Goal: Information Seeking & Learning: Check status

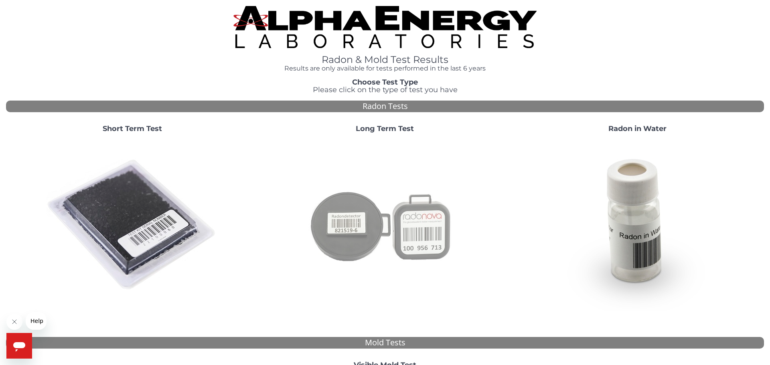
click at [428, 225] on img at bounding box center [385, 225] width 173 height 173
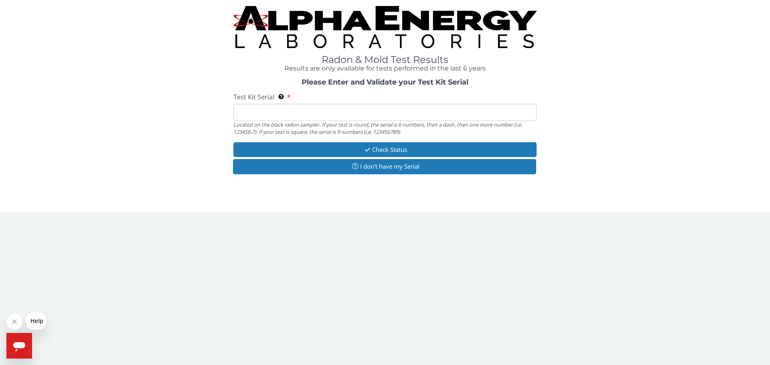
click at [260, 113] on input "Test Kit Serial Located on the black radon sampler. If your test is round, the …" at bounding box center [385, 112] width 303 height 17
click at [242, 110] on input "Test Kit Serial Located on the black radon sampler. If your test is round, the …" at bounding box center [385, 112] width 303 height 17
type input "AT 105492565"
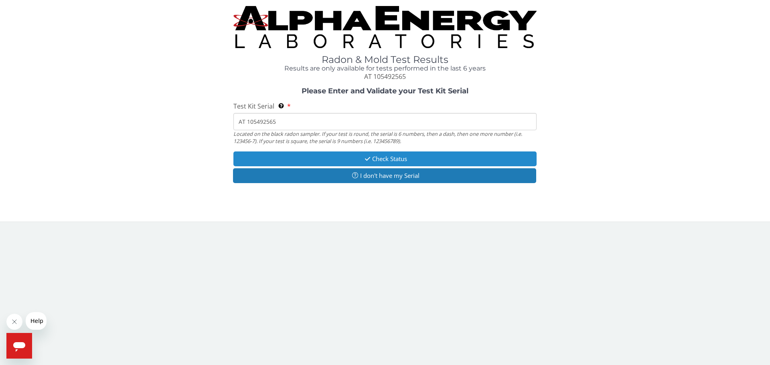
click at [377, 160] on button "Check Status" at bounding box center [385, 159] width 303 height 15
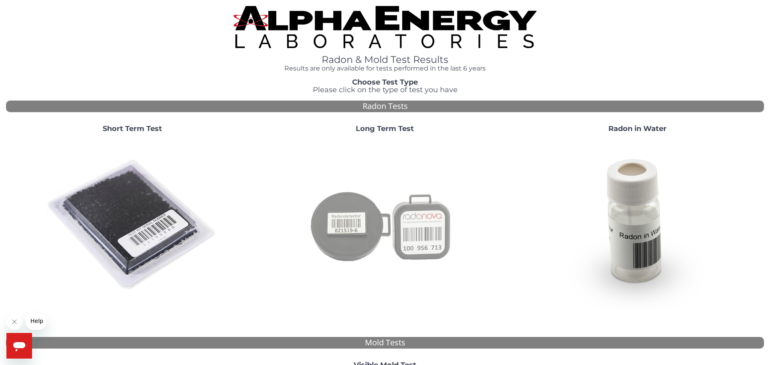
click at [401, 234] on img at bounding box center [385, 225] width 173 height 173
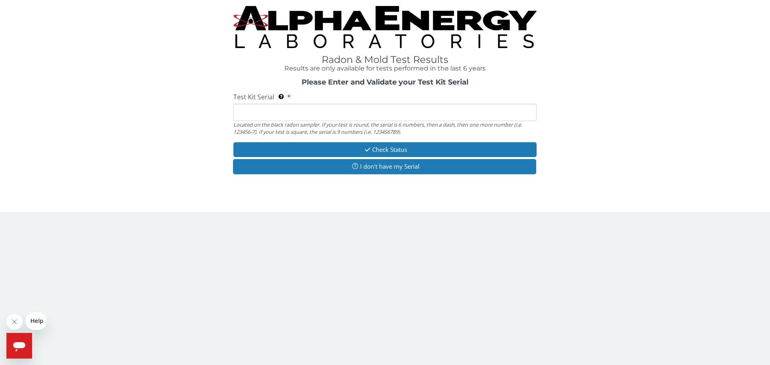
click at [251, 115] on input "Test Kit Serial Located on the black radon sampler. If your test is round, the …" at bounding box center [385, 112] width 303 height 17
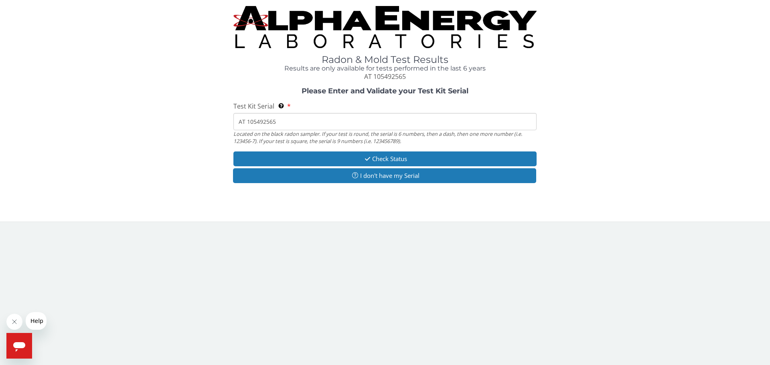
click at [248, 122] on input "AT 105492565" at bounding box center [385, 121] width 303 height 17
type input "105492565"
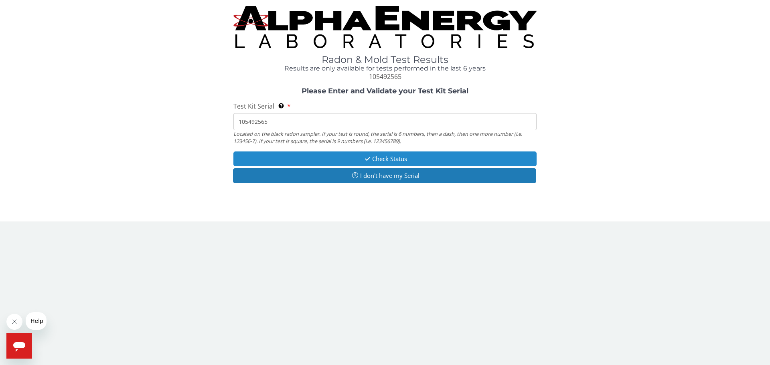
click at [333, 160] on button "Check Status" at bounding box center [385, 159] width 303 height 15
